Goal: Transaction & Acquisition: Purchase product/service

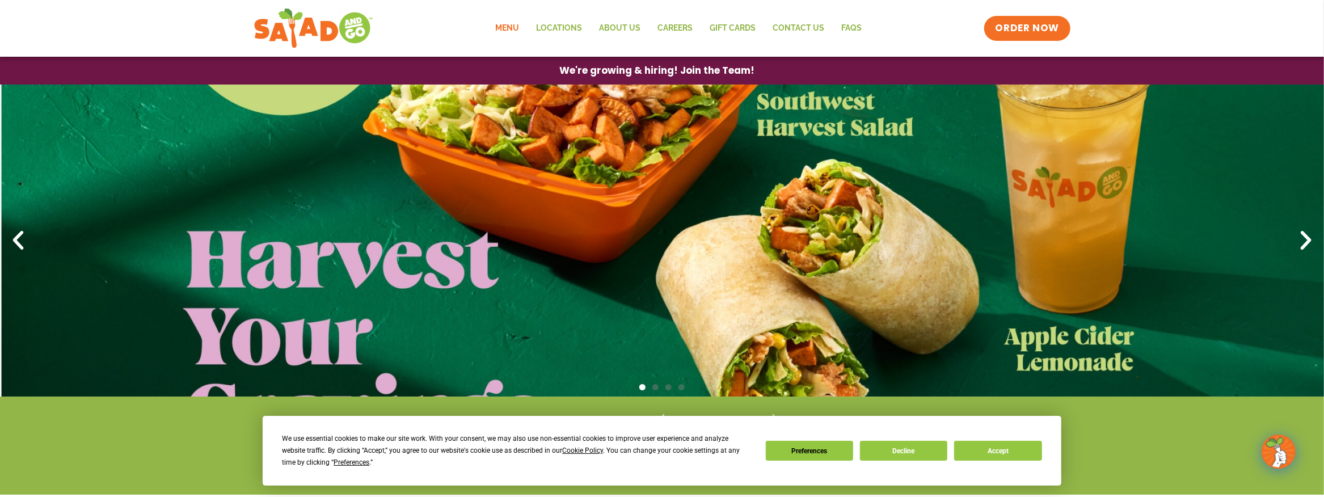
click at [509, 29] on link "Menu" at bounding box center [507, 28] width 41 height 26
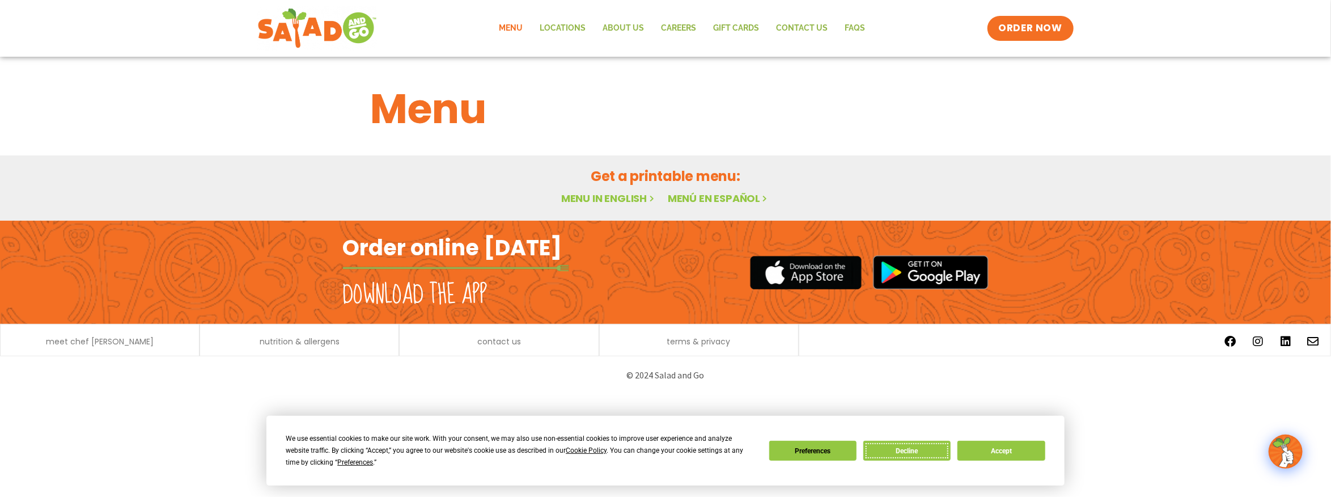
click at [890, 445] on button "Decline" at bounding box center [907, 451] width 87 height 20
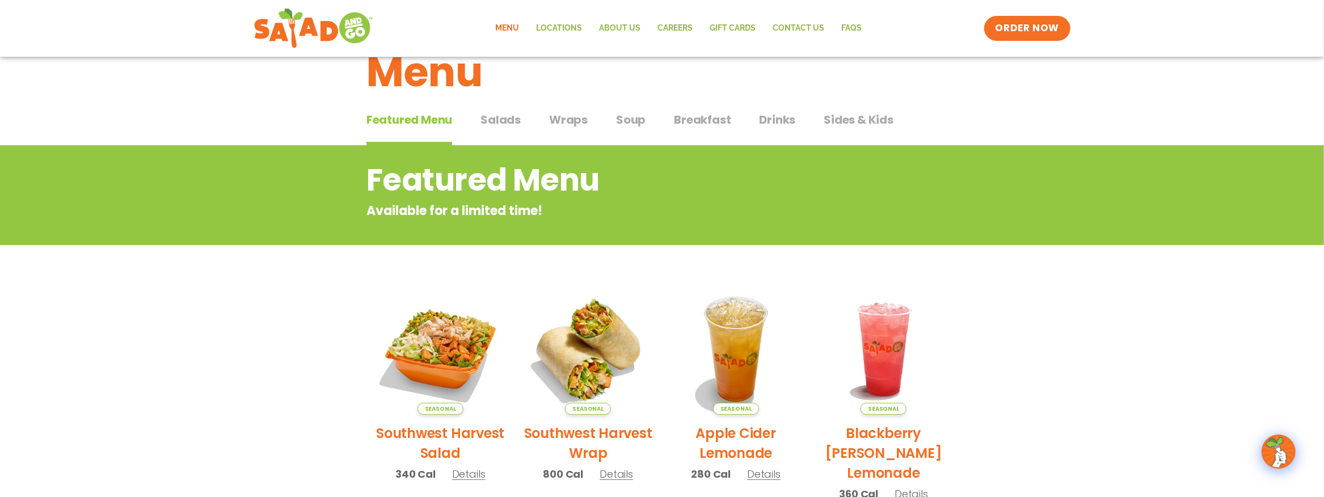
scroll to position [53, 0]
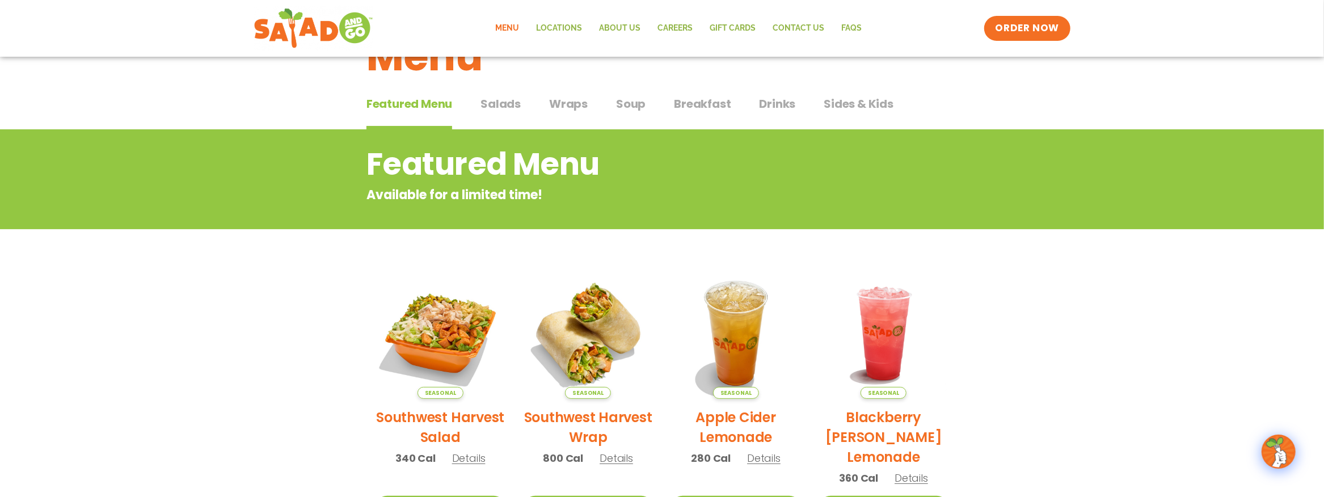
click at [567, 103] on span "Wraps" at bounding box center [568, 103] width 39 height 17
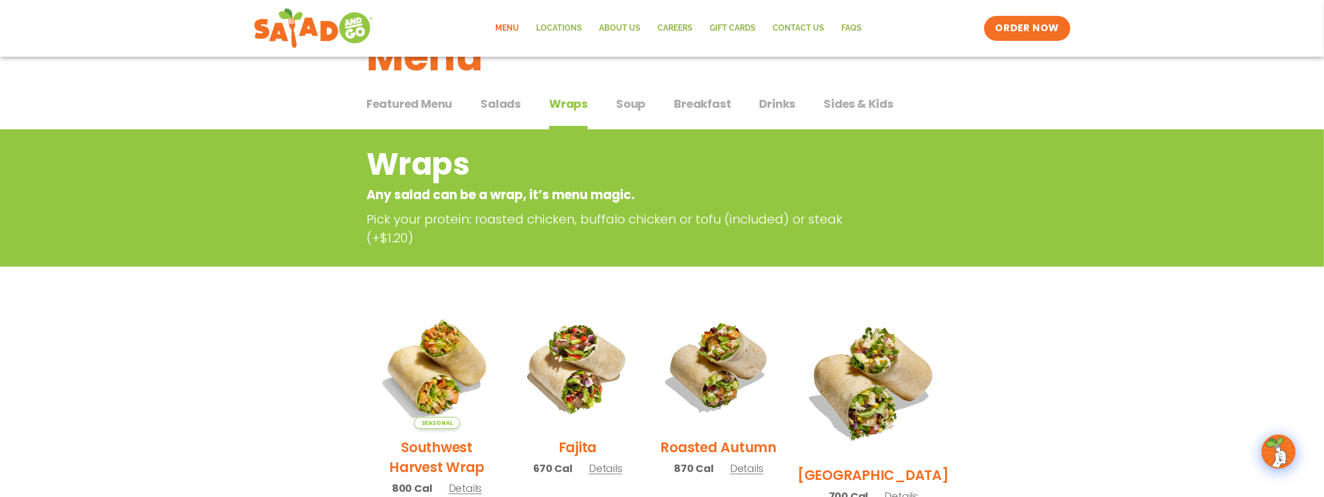
click at [691, 106] on span "Breakfast" at bounding box center [702, 103] width 57 height 17
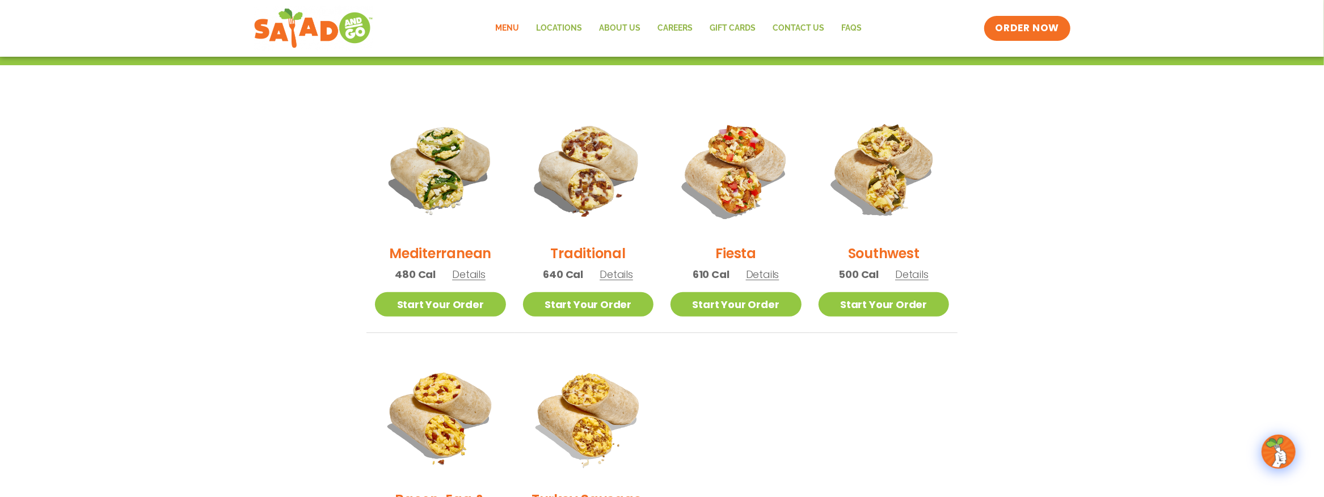
scroll to position [234, 0]
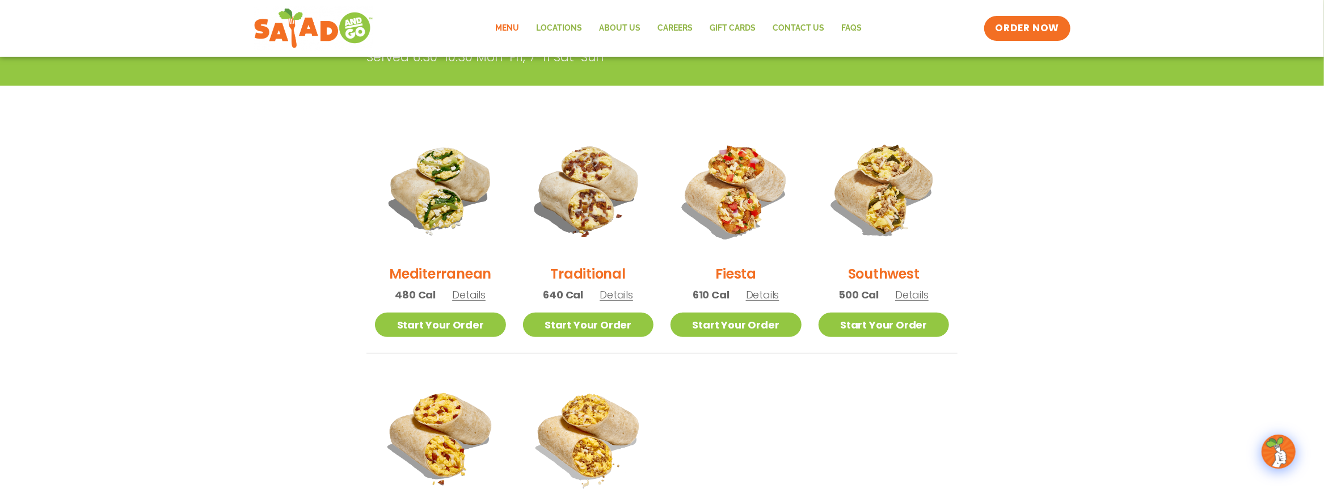
click at [445, 274] on h2 "Mediterranean" at bounding box center [440, 274] width 102 height 20
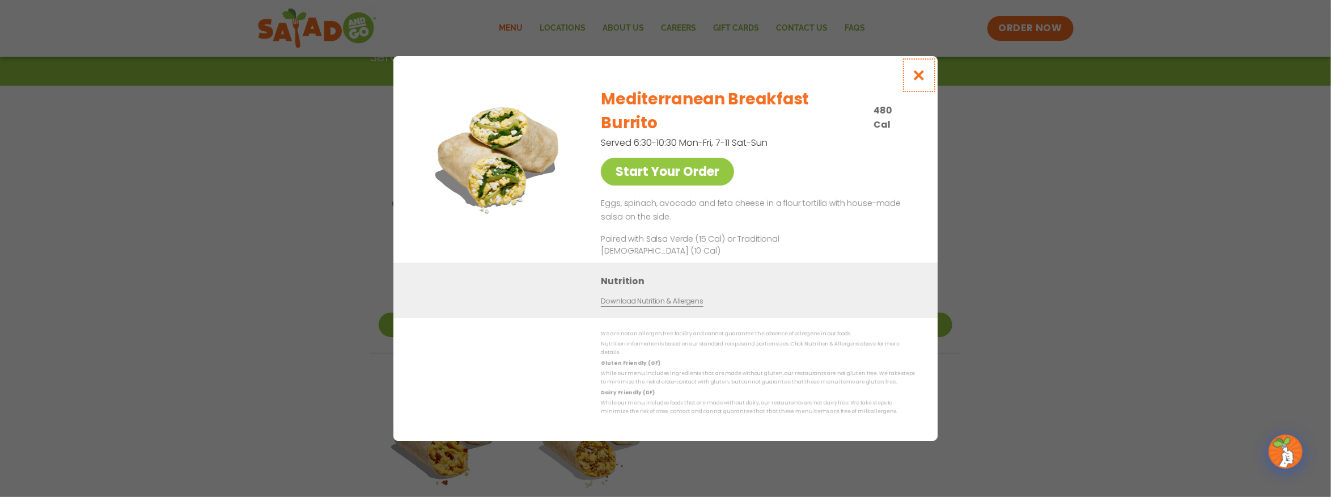
click at [919, 81] on icon "Close modal" at bounding box center [919, 75] width 14 height 12
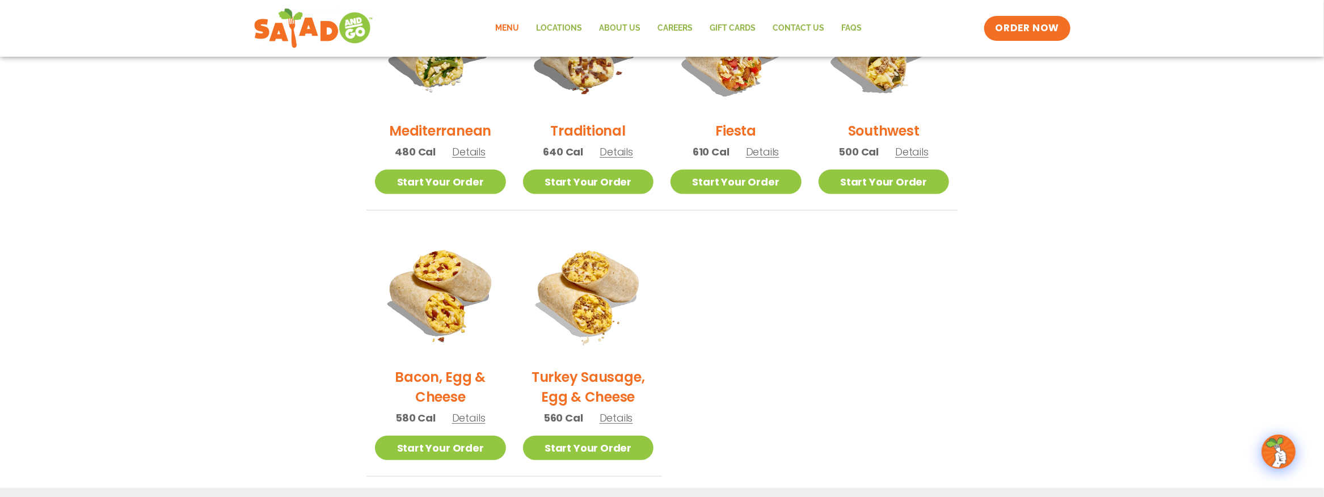
scroll to position [393, 0]
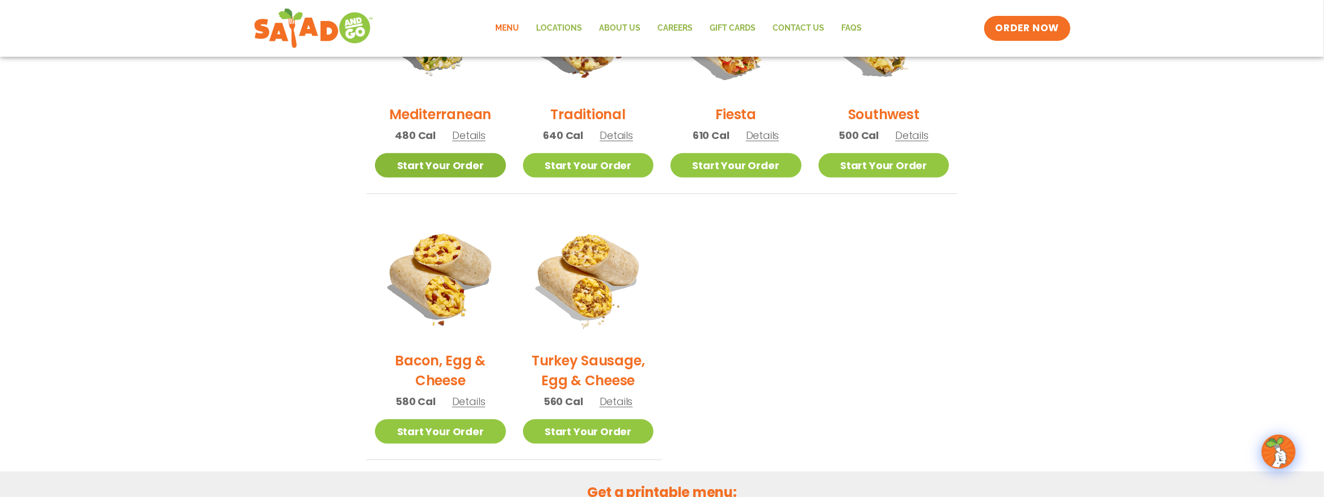
click at [456, 170] on link "Start Your Order" at bounding box center [440, 165] width 131 height 24
